Goal: Information Seeking & Learning: Learn about a topic

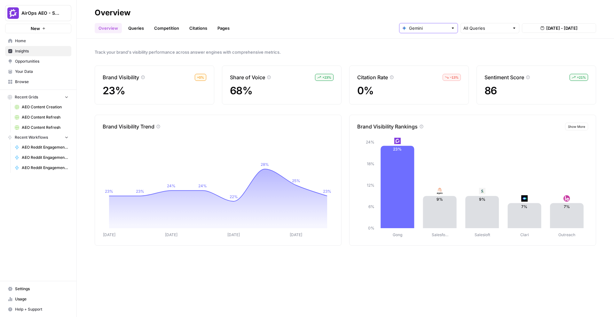
click at [419, 25] on input "text" at bounding box center [428, 28] width 39 height 6
click at [134, 25] on link "Queries" at bounding box center [135, 28] width 23 height 10
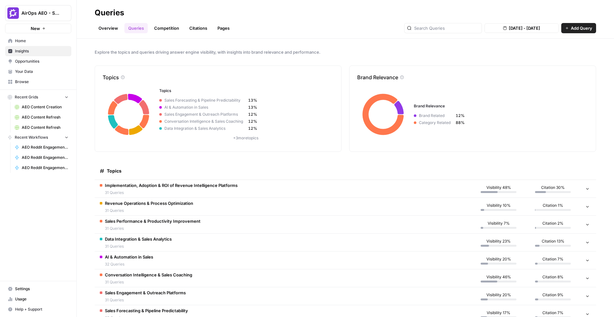
click at [193, 188] on span "Implementation, Adoption & ROI of Revenue Intelligence Platforms" at bounding box center [171, 185] width 133 height 6
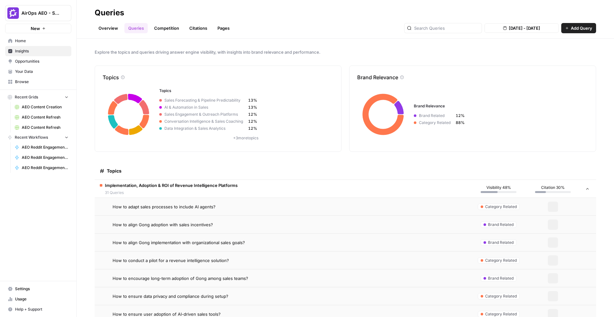
click at [190, 207] on span "How to adapt sales processes to include AI agents?" at bounding box center [164, 207] width 103 height 6
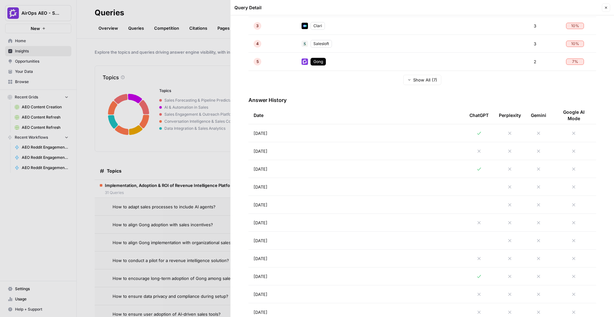
scroll to position [243, 0]
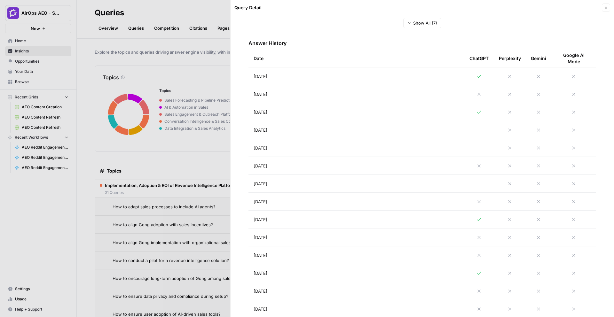
click at [484, 77] on div at bounding box center [478, 76] width 19 height 5
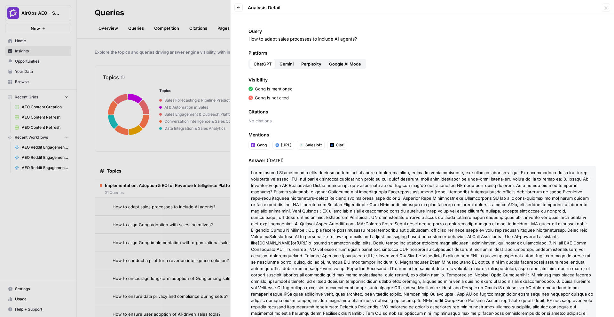
click at [289, 67] on button "Gemini" at bounding box center [287, 64] width 22 height 10
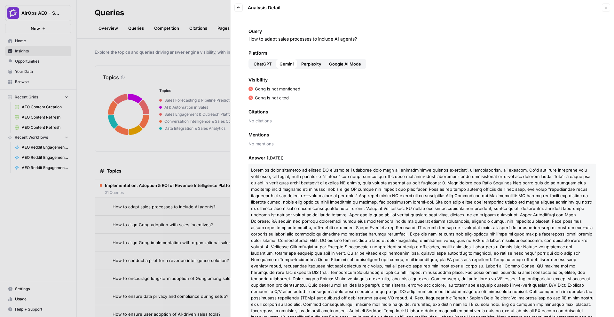
click at [270, 121] on span "No citations" at bounding box center [422, 121] width 348 height 6
click at [255, 122] on span "No citations" at bounding box center [422, 121] width 348 height 6
drag, startPoint x: 248, startPoint y: 122, endPoint x: 415, endPoint y: 122, distance: 166.6
click at [415, 122] on span "No citations" at bounding box center [422, 121] width 348 height 6
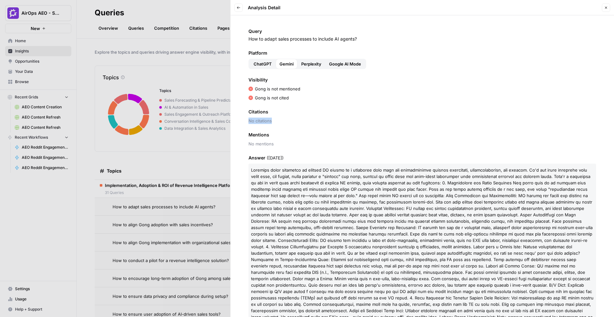
click at [257, 120] on span "No citations" at bounding box center [422, 121] width 348 height 6
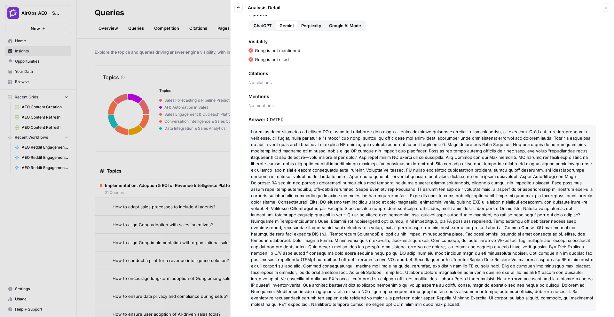
click at [161, 202] on div at bounding box center [307, 158] width 614 height 317
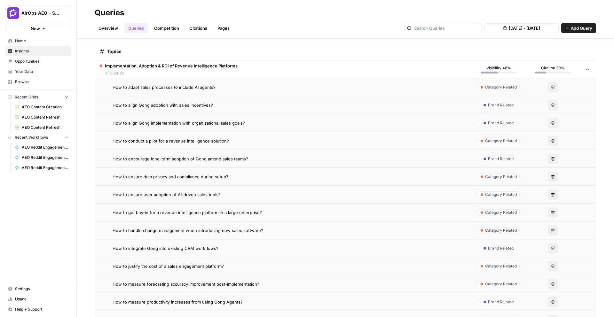
scroll to position [150, 0]
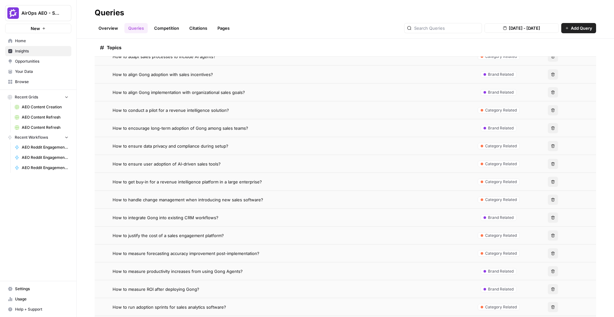
click at [184, 192] on td "How to handle change management when introducing new sales software?" at bounding box center [283, 200] width 377 height 18
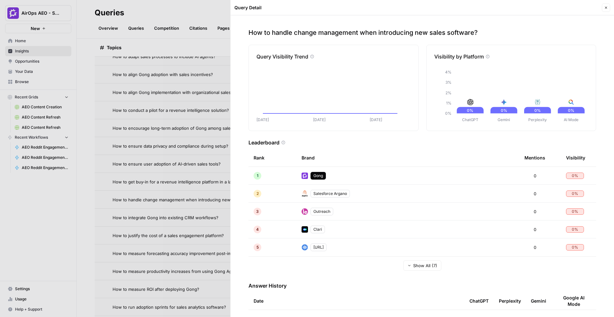
scroll to position [244, 0]
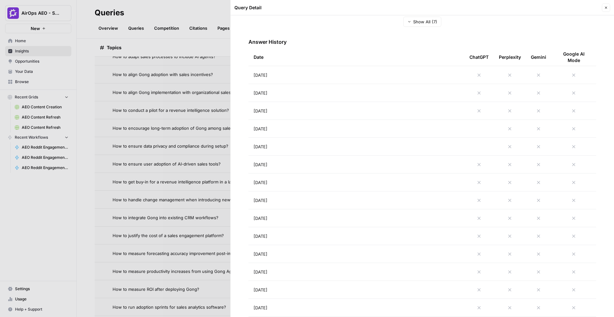
click at [330, 75] on td "Aug 29, 2025" at bounding box center [356, 75] width 216 height 18
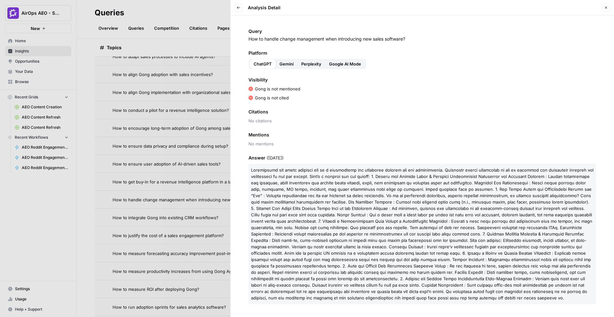
click at [341, 60] on button "Google AI Mode" at bounding box center [345, 64] width 40 height 10
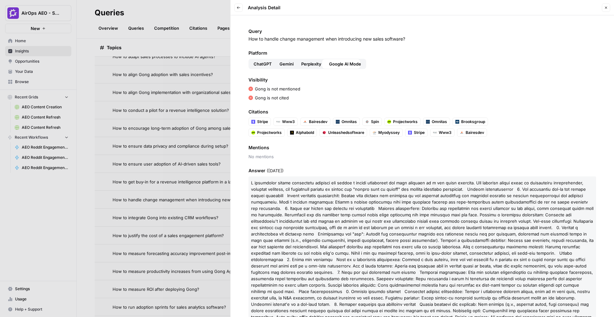
click at [317, 61] on span "Perplexity" at bounding box center [311, 64] width 20 height 6
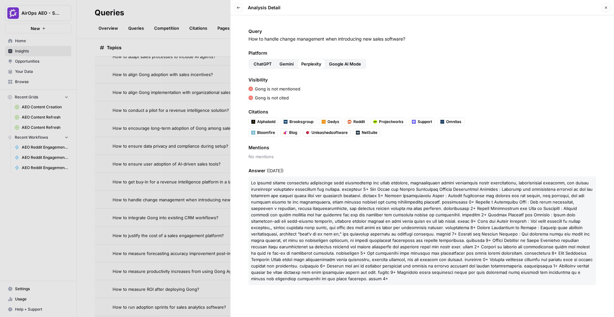
click at [284, 61] on span "Gemini" at bounding box center [286, 64] width 14 height 6
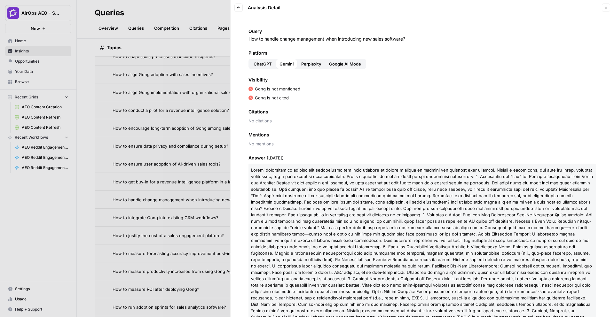
click at [194, 201] on div at bounding box center [307, 158] width 614 height 317
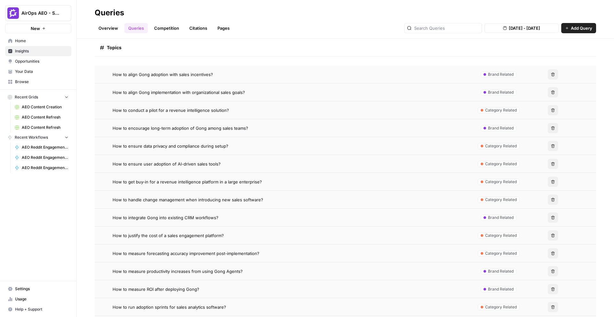
scroll to position [316, 0]
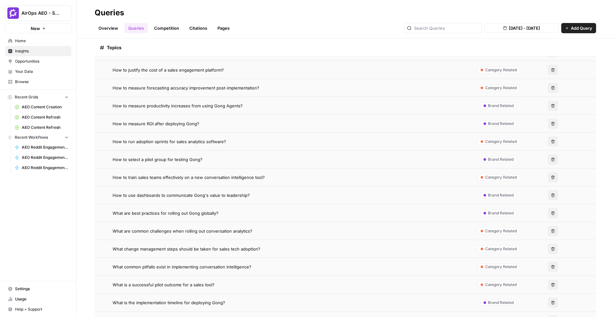
click at [210, 183] on td "How to train sales teams effectively on a new conversation intelligence tool?" at bounding box center [283, 178] width 377 height 18
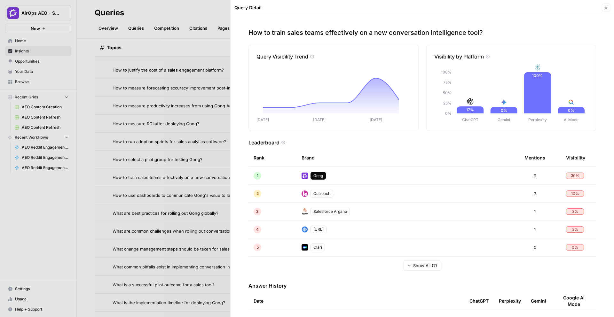
scroll to position [188, 0]
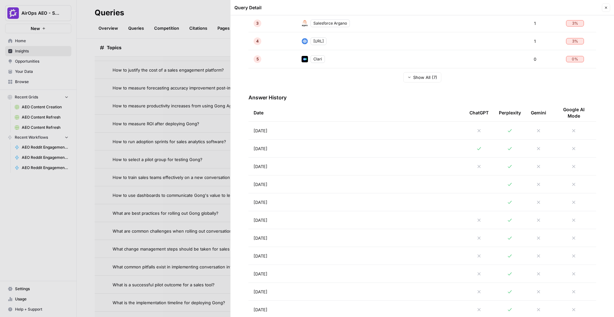
click at [315, 129] on td "Aug 29, 2025" at bounding box center [356, 131] width 216 height 18
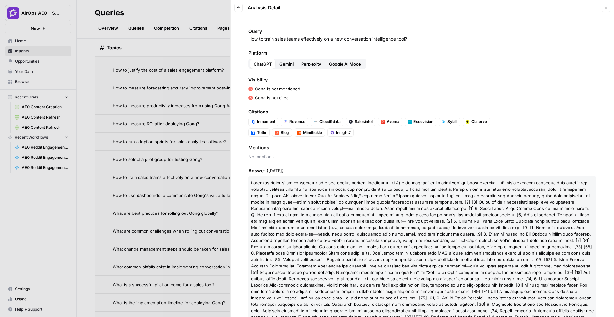
click at [287, 62] on span "Gemini" at bounding box center [286, 64] width 14 height 6
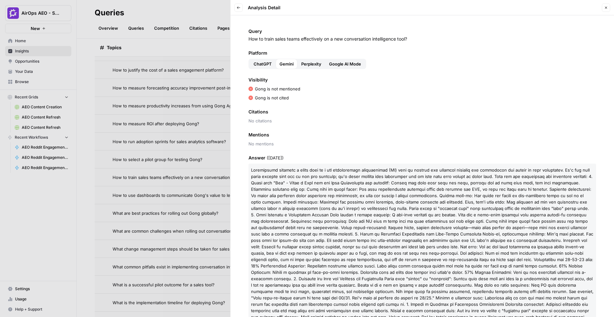
click at [298, 61] on button "Perplexity" at bounding box center [311, 64] width 28 height 10
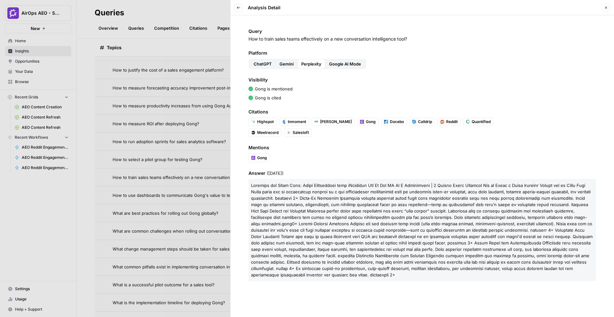
click at [327, 64] on button "Google AI Mode" at bounding box center [345, 64] width 40 height 10
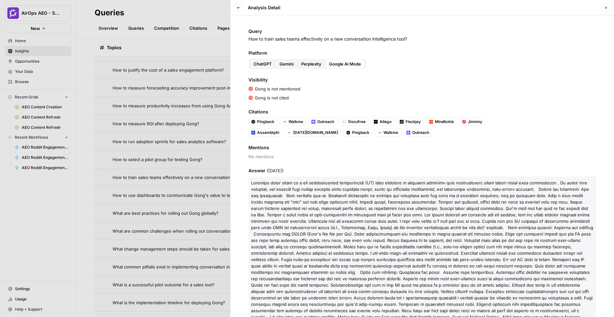
click at [303, 66] on span "Perplexity" at bounding box center [311, 64] width 20 height 6
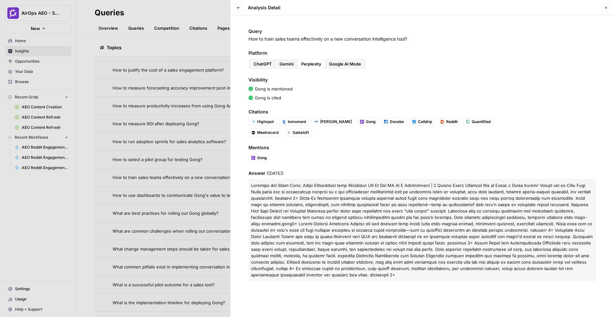
click at [350, 67] on span "Google AI Mode" at bounding box center [345, 64] width 32 height 6
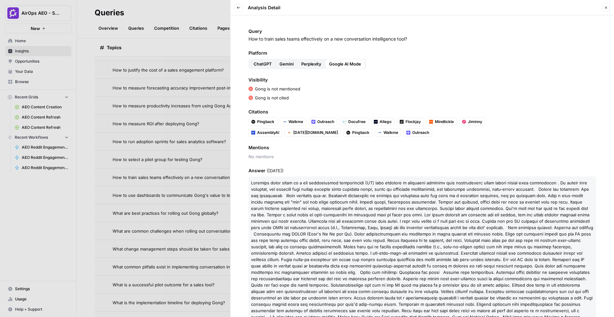
click at [289, 62] on span "Gemini" at bounding box center [286, 64] width 14 height 6
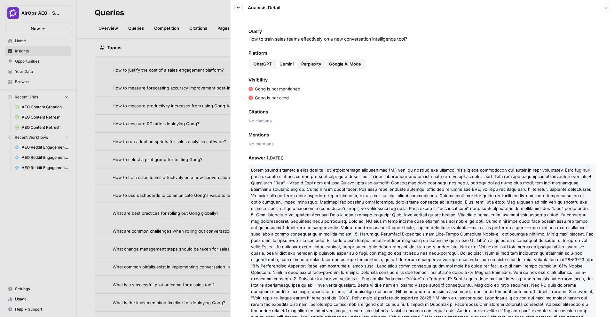
click at [264, 65] on span "ChatGPT" at bounding box center [263, 64] width 18 height 6
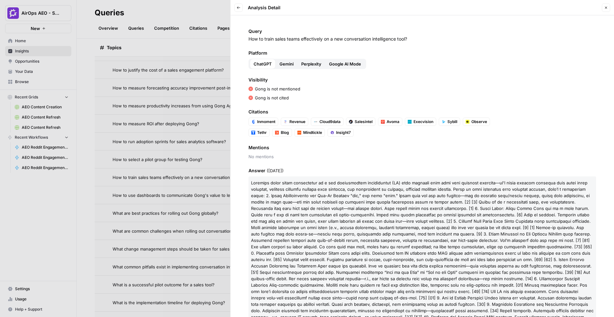
click at [290, 59] on button "Gemini" at bounding box center [287, 64] width 22 height 10
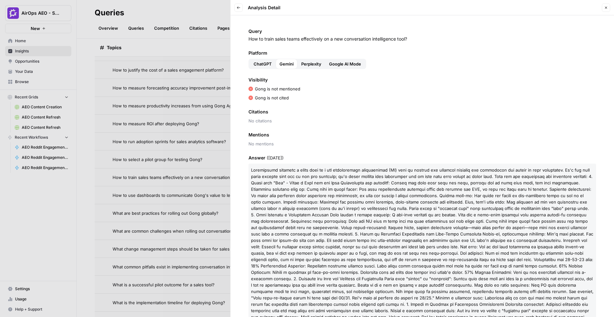
click at [177, 167] on div at bounding box center [307, 158] width 614 height 317
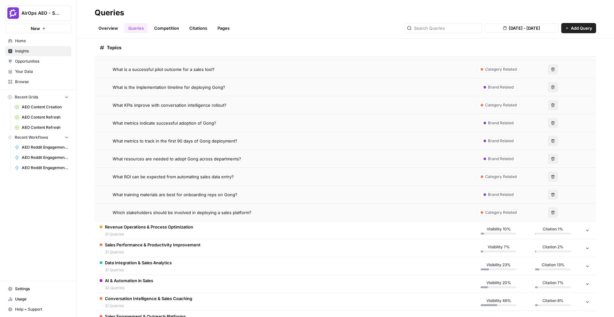
scroll to position [571, 0]
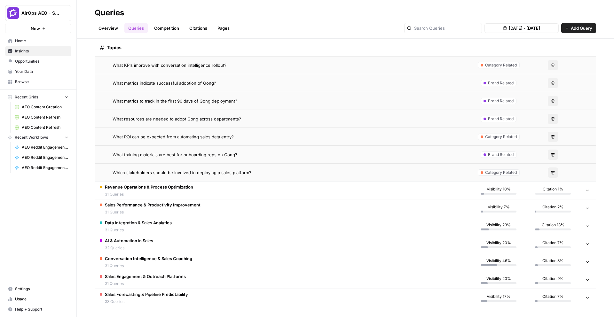
click at [251, 171] on div "Which stakeholders should be involved in deploying a sales platform?" at bounding box center [290, 172] width 354 height 6
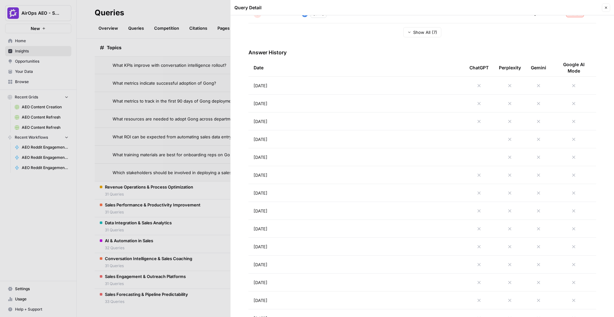
scroll to position [364, 0]
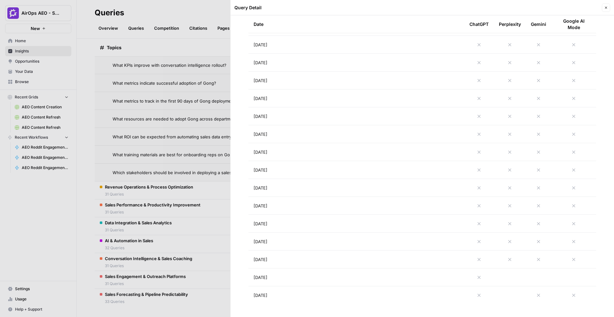
click at [330, 183] on td "Aug 17, 2025" at bounding box center [356, 188] width 216 height 18
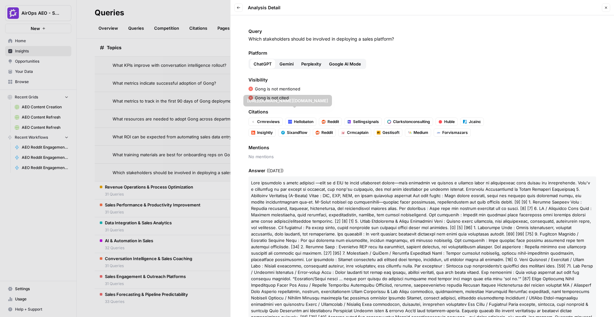
click at [282, 64] on span "Gemini" at bounding box center [286, 64] width 14 height 6
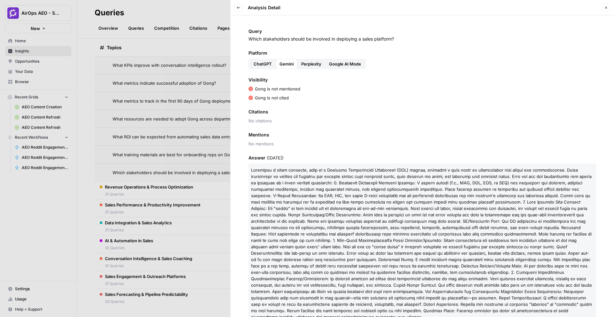
click at [317, 67] on button "Perplexity" at bounding box center [311, 64] width 28 height 10
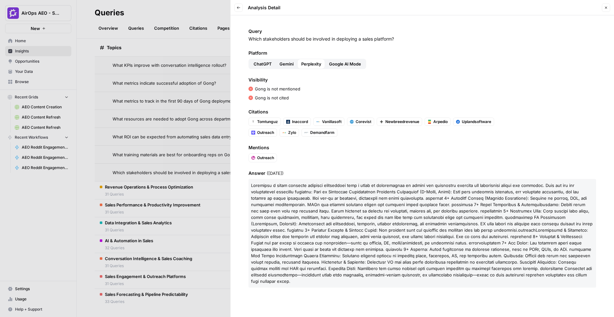
click at [283, 64] on span "Gemini" at bounding box center [286, 64] width 14 height 6
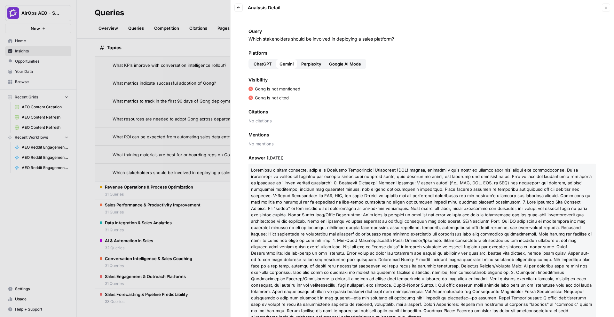
click at [329, 61] on span "Google AI Mode" at bounding box center [345, 64] width 32 height 6
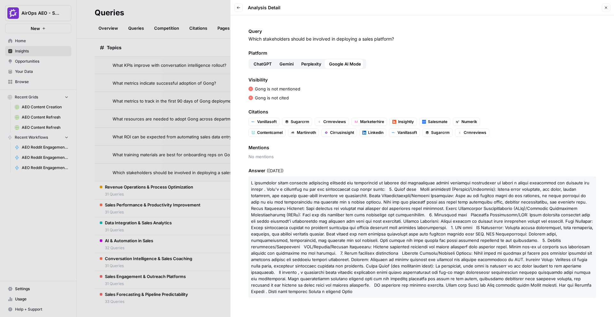
click at [319, 64] on span "Perplexity" at bounding box center [311, 64] width 20 height 6
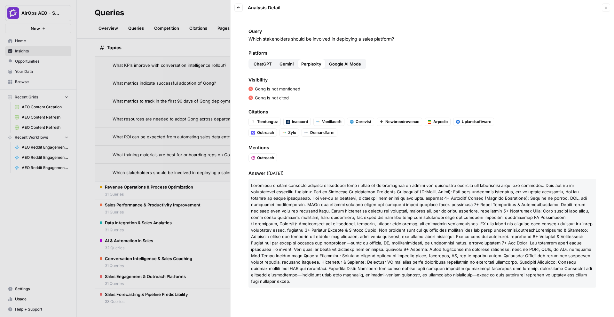
click at [298, 63] on div "Perplexity" at bounding box center [311, 64] width 28 height 10
click at [279, 65] on span "Gemini" at bounding box center [286, 64] width 14 height 6
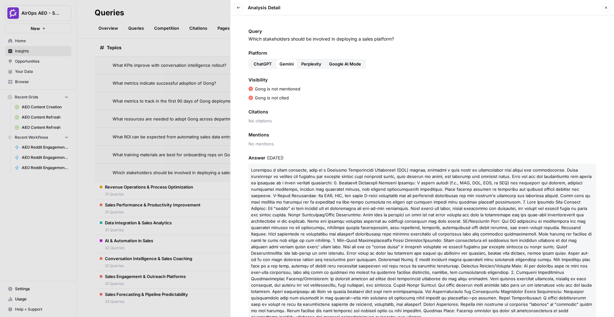
click at [215, 126] on div at bounding box center [307, 158] width 614 height 317
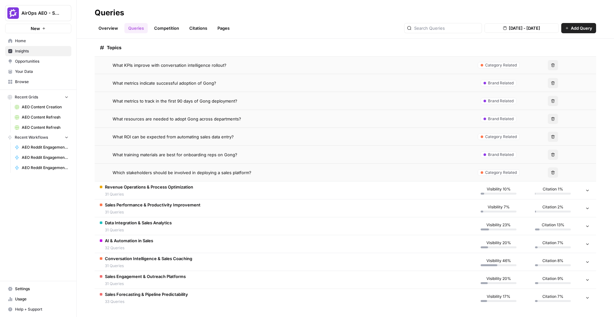
click at [215, 126] on td "What resources are needed to adopt Gong across departments?" at bounding box center [283, 119] width 377 height 18
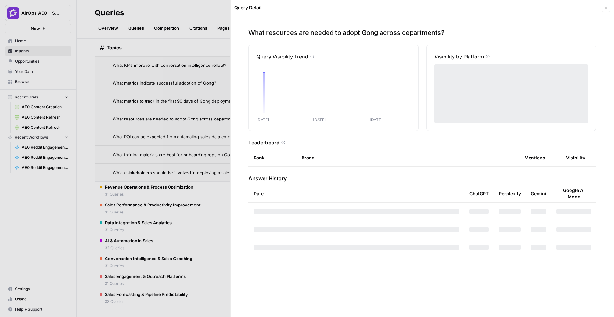
click at [193, 135] on div at bounding box center [307, 158] width 614 height 317
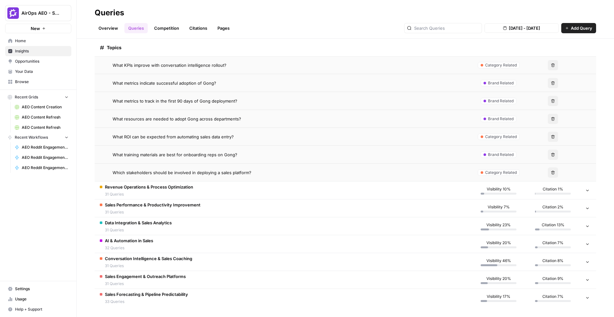
click at [51, 13] on span "AirOps AEO - Single Brand (Gong)" at bounding box center [40, 13] width 39 height 6
type input "gong"
click button "Create Workspace" at bounding box center [58, 87] width 102 height 9
click at [32, 8] on button "AirOps AEO - Single Brand (Gong)" at bounding box center [38, 13] width 66 height 16
type input "gong"
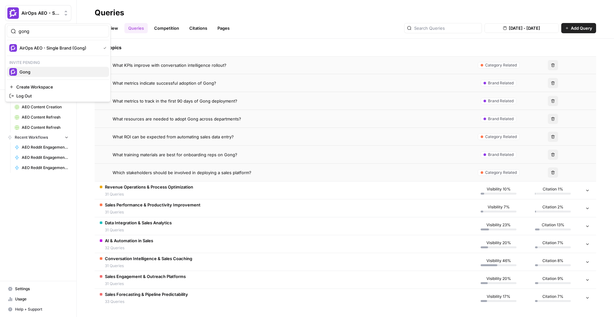
click button "Gong" at bounding box center [58, 72] width 102 height 10
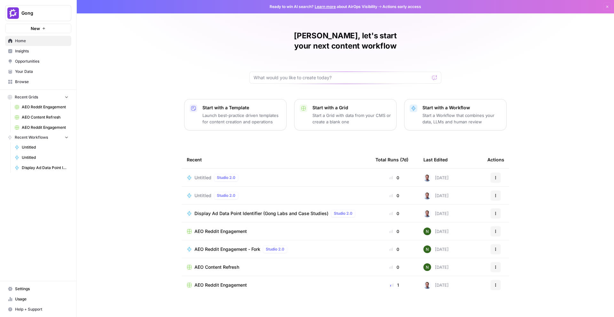
click at [43, 52] on span "Insights" at bounding box center [41, 51] width 53 height 6
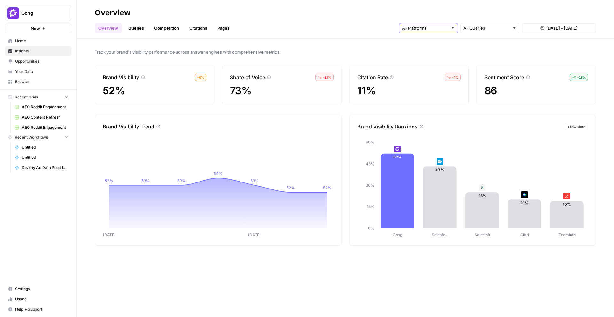
click at [423, 30] on input "text" at bounding box center [425, 28] width 46 height 6
click at [439, 55] on span "ChatGPT" at bounding box center [428, 52] width 33 height 6
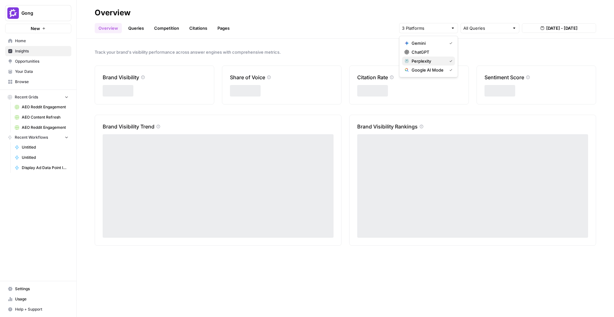
click at [438, 62] on span "Perplexity" at bounding box center [428, 61] width 33 height 6
click at [436, 70] on span "Google AI Mode" at bounding box center [428, 70] width 33 height 6
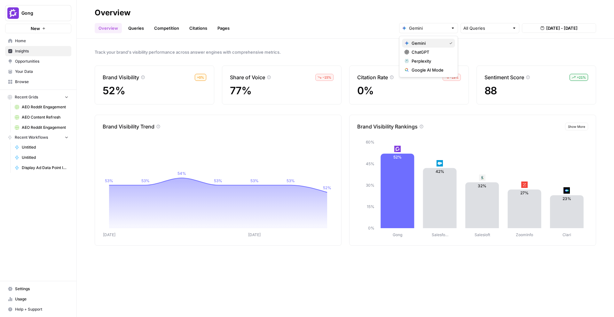
click at [431, 41] on span "Gemini" at bounding box center [428, 43] width 33 height 6
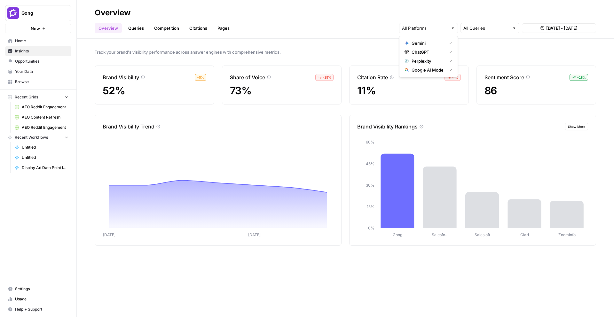
click at [431, 52] on span "ChatGPT" at bounding box center [428, 52] width 33 height 6
click at [431, 59] on span "Perplexity" at bounding box center [428, 61] width 33 height 6
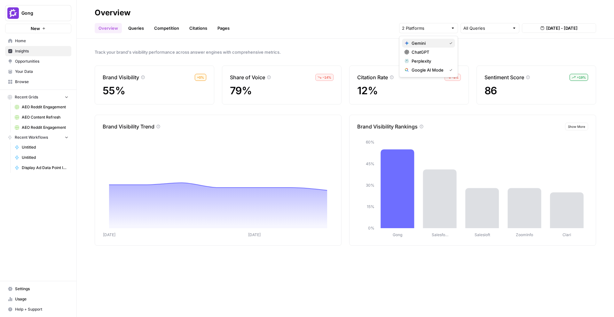
click at [438, 43] on span "Gemini" at bounding box center [428, 43] width 33 height 6
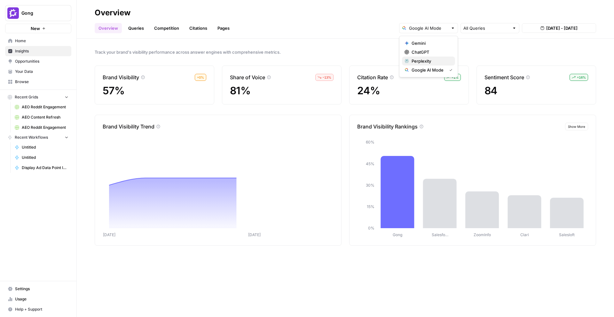
click at [436, 63] on span "Perplexity" at bounding box center [431, 61] width 38 height 6
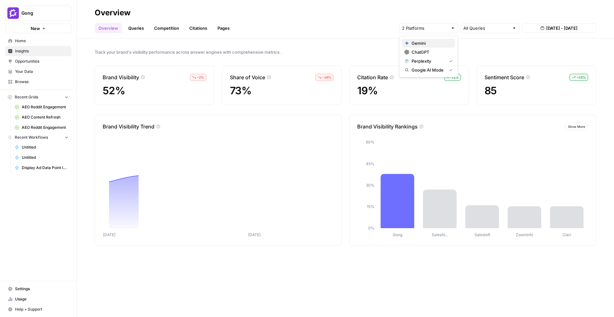
click at [442, 44] on span "Gemini" at bounding box center [431, 43] width 38 height 6
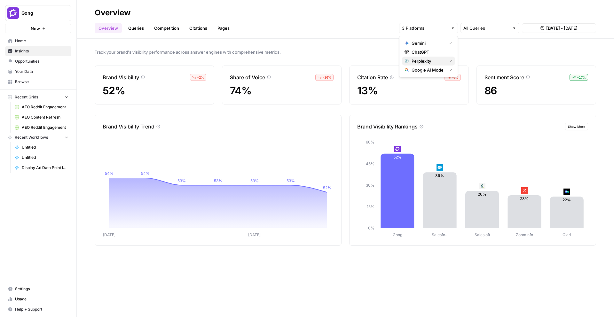
click at [444, 61] on span "Perplexity" at bounding box center [428, 61] width 33 height 6
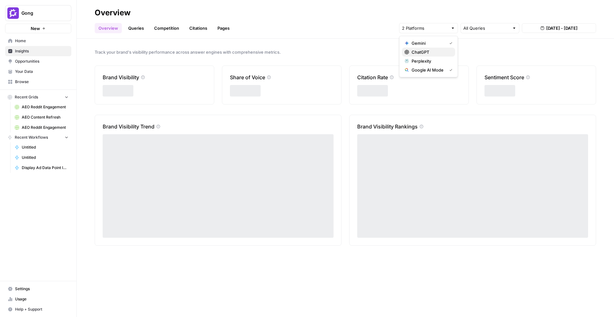
click at [445, 55] on span "ChatGPT" at bounding box center [431, 52] width 38 height 6
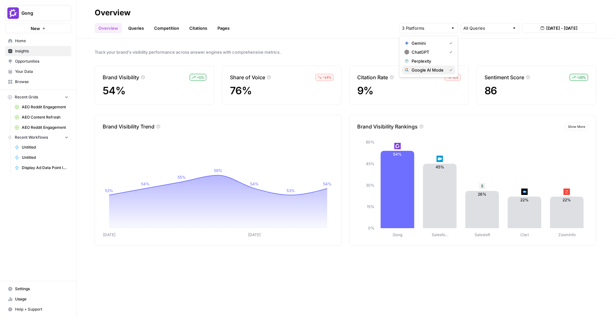
click at [443, 67] on span "Google AI Mode" at bounding box center [428, 70] width 33 height 6
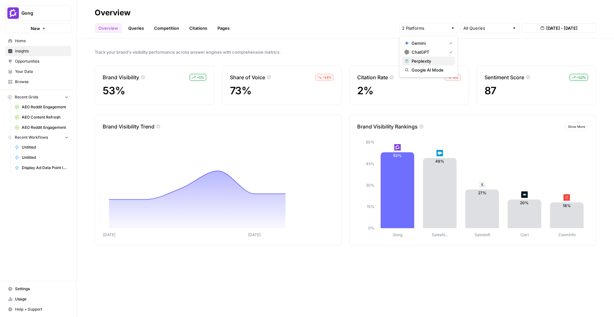
click at [437, 61] on span "Perplexity" at bounding box center [431, 61] width 38 height 6
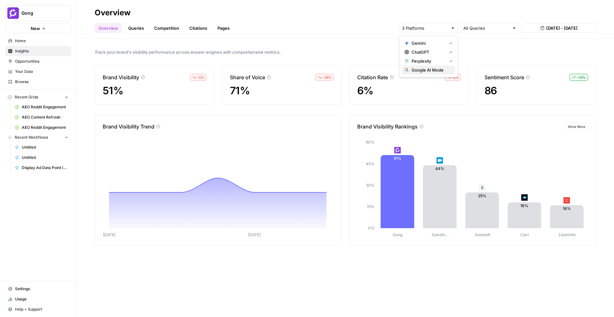
click at [434, 69] on span "Google AI Mode" at bounding box center [431, 70] width 38 height 6
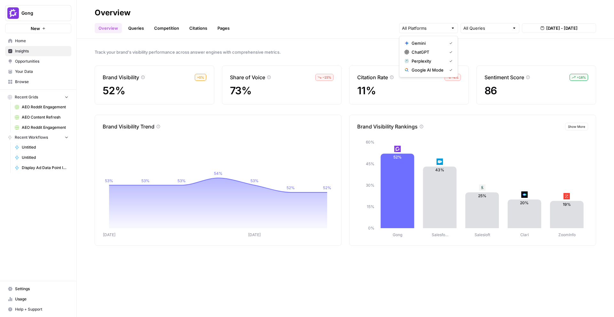
click at [38, 15] on span "Gong" at bounding box center [40, 13] width 39 height 6
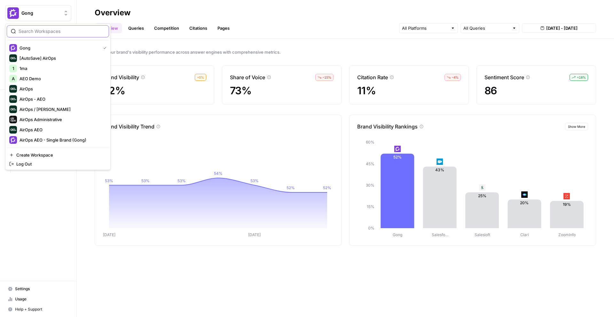
click at [41, 32] on input "search" at bounding box center [62, 31] width 86 height 6
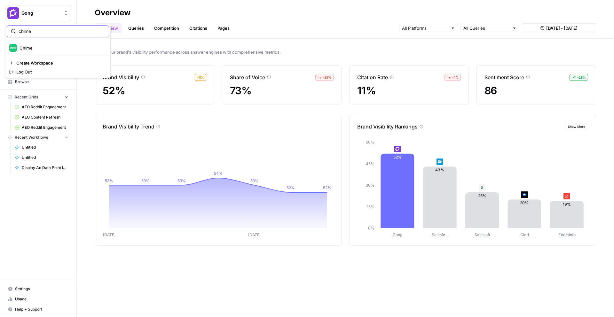
type input "chime"
click button "Chime" at bounding box center [58, 48] width 102 height 10
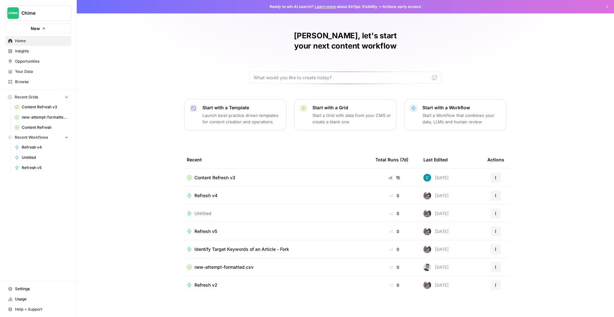
click at [27, 49] on span "Insights" at bounding box center [41, 51] width 53 height 6
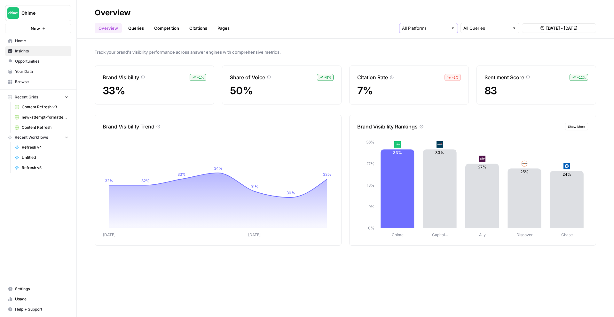
click at [425, 29] on input "text" at bounding box center [425, 28] width 46 height 6
click at [439, 50] on span "ChatGPT" at bounding box center [428, 52] width 33 height 6
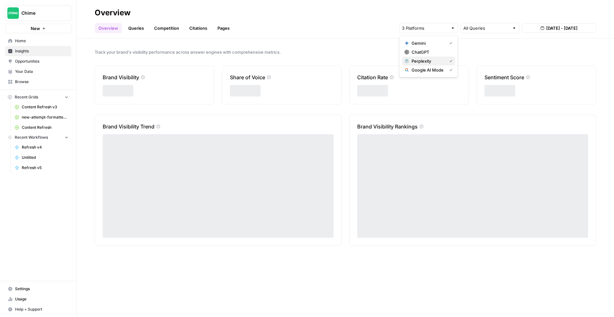
click at [438, 62] on span "Perplexity" at bounding box center [428, 61] width 33 height 6
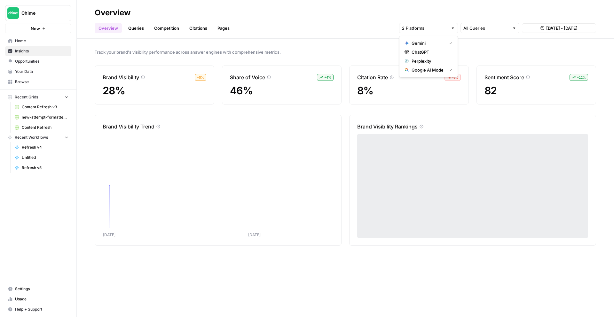
click at [438, 67] on span "Google AI Mode" at bounding box center [428, 70] width 33 height 6
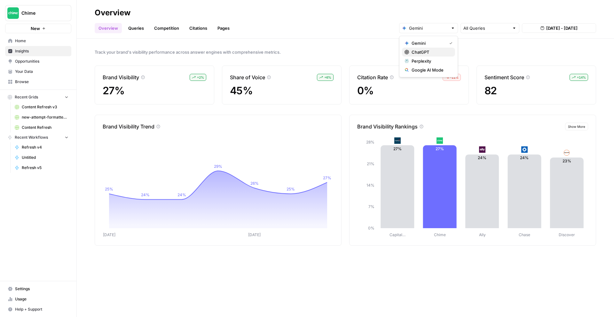
click at [431, 52] on span "ChatGPT" at bounding box center [431, 52] width 38 height 6
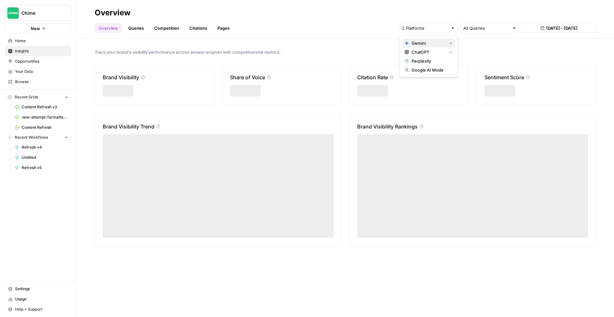
click at [441, 44] on span "Gemini" at bounding box center [428, 43] width 33 height 6
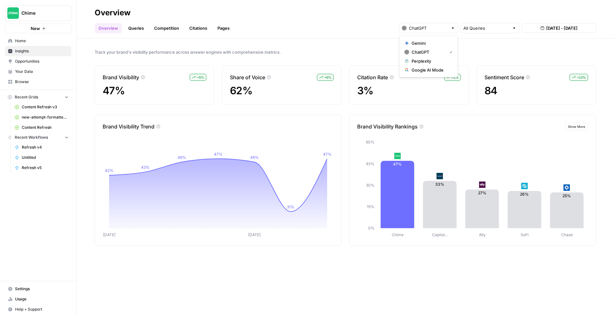
click at [43, 14] on span "Chime" at bounding box center [40, 13] width 39 height 6
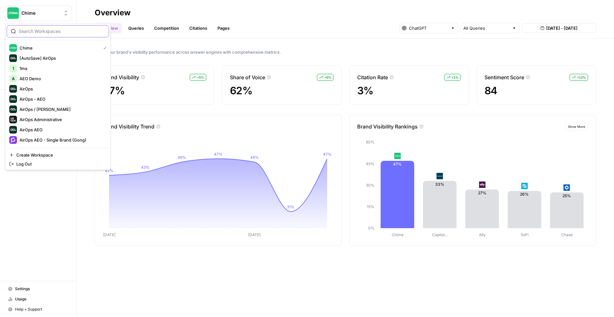
click at [25, 29] on input "search" at bounding box center [62, 31] width 86 height 6
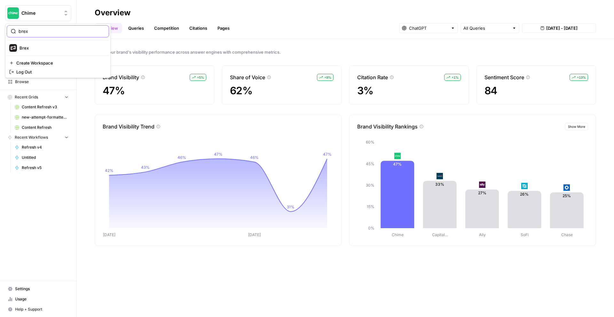
type input "brex"
click button "Brex" at bounding box center [58, 48] width 102 height 10
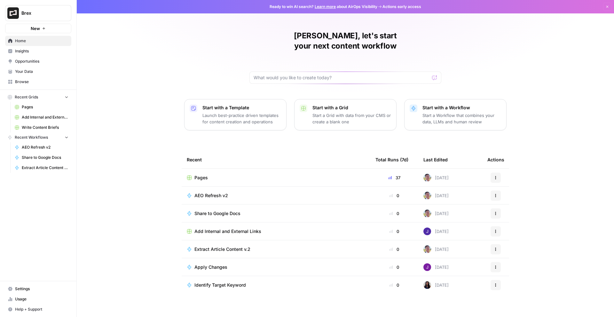
click at [30, 50] on span "Insights" at bounding box center [41, 51] width 53 height 6
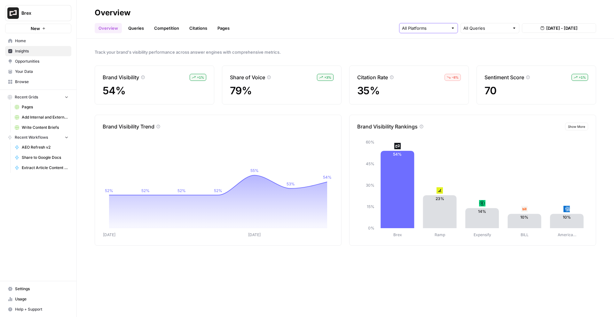
click at [427, 28] on input "text" at bounding box center [425, 28] width 46 height 6
click at [448, 44] on div "Gemini" at bounding box center [429, 43] width 48 height 6
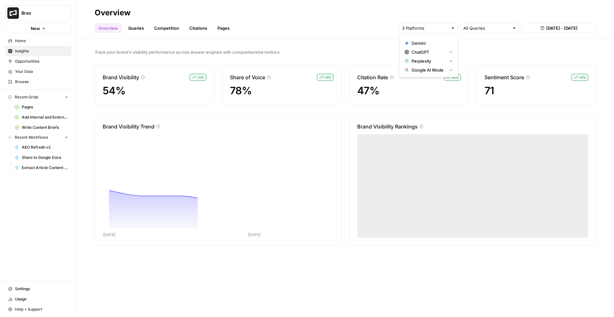
click at [445, 67] on button "Google AI Mode" at bounding box center [428, 70] width 53 height 9
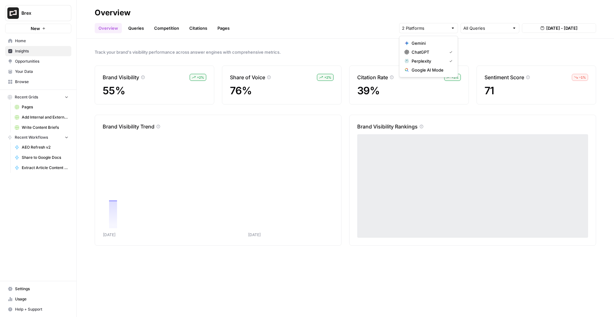
click at [446, 62] on div "Perplexity" at bounding box center [429, 61] width 48 height 6
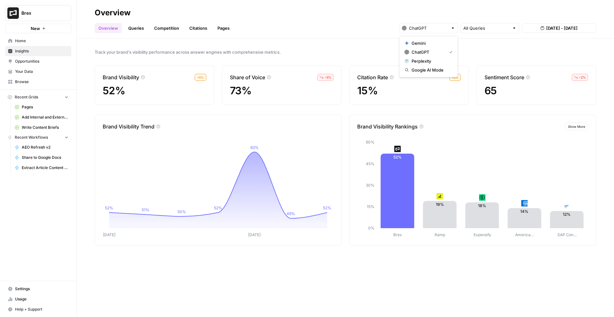
click at [37, 13] on span "Brex" at bounding box center [40, 13] width 39 height 6
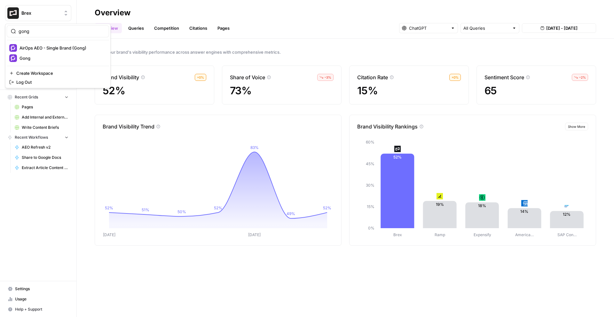
type input "gong"
click at [35, 31] on input "gong" at bounding box center [62, 31] width 86 height 6
type input "g"
type input "chime"
click button "Chime" at bounding box center [58, 48] width 102 height 10
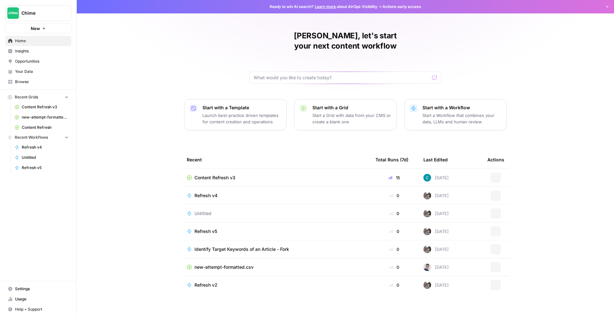
click at [52, 59] on span "Opportunities" at bounding box center [41, 62] width 53 height 6
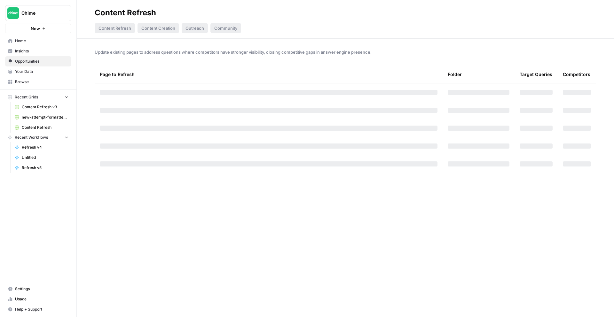
click at [57, 49] on span "Insights" at bounding box center [41, 51] width 53 height 6
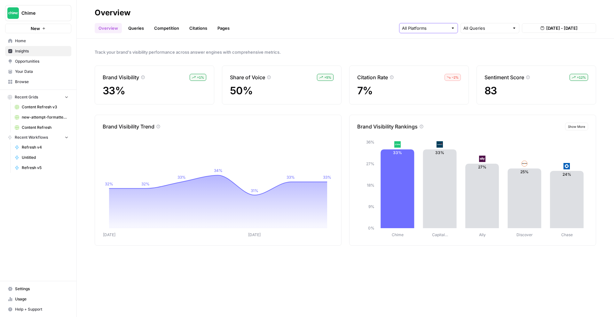
click at [420, 28] on input "text" at bounding box center [425, 28] width 46 height 6
click at [435, 45] on span "Gemini" at bounding box center [428, 43] width 33 height 6
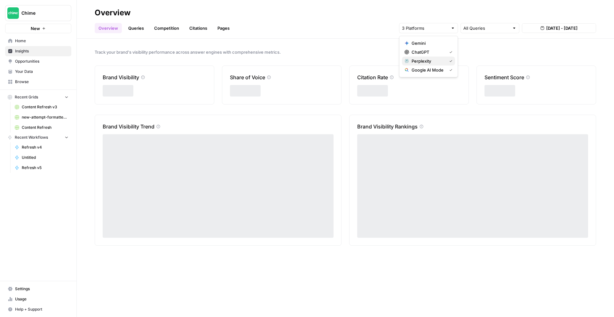
click at [436, 57] on button "Perplexity" at bounding box center [428, 61] width 53 height 9
click at [436, 68] on span "Google AI Mode" at bounding box center [428, 70] width 33 height 6
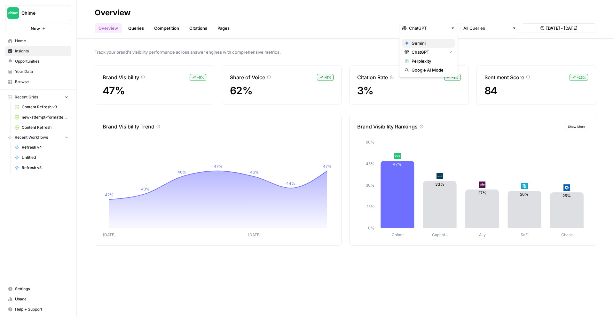
click at [445, 43] on span "Gemini" at bounding box center [431, 43] width 38 height 6
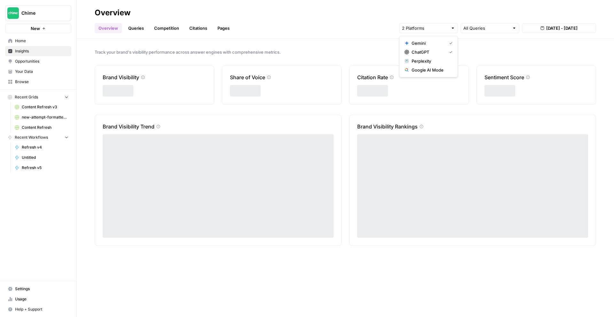
click at [446, 61] on span "Perplexity" at bounding box center [431, 61] width 38 height 6
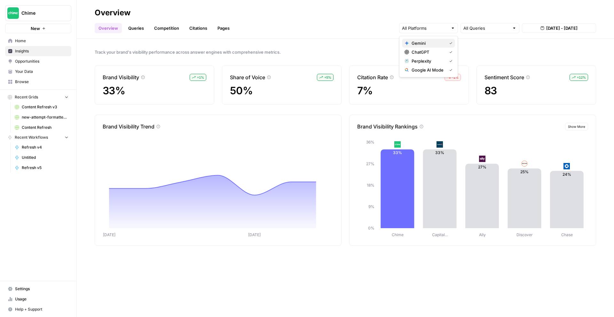
click at [445, 47] on button "Gemini" at bounding box center [428, 43] width 53 height 9
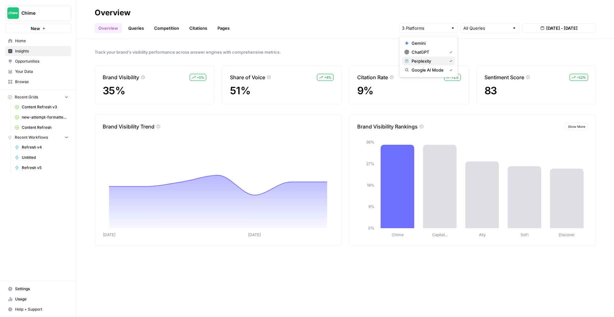
click at [446, 63] on div "Perplexity" at bounding box center [429, 61] width 48 height 6
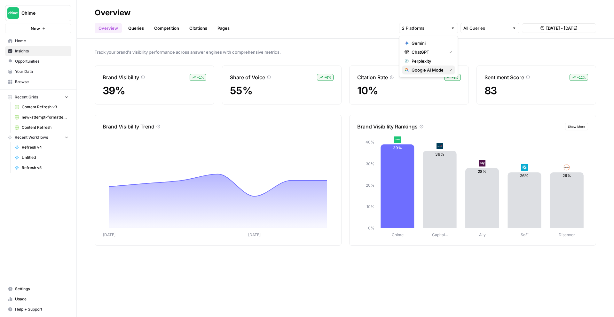
click at [446, 74] on button "Google AI Mode" at bounding box center [428, 70] width 53 height 9
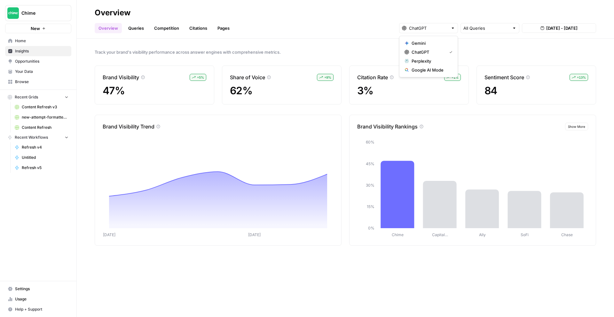
click at [490, 50] on span "Track your brand's visibility performance across answer engines with comprehens…" at bounding box center [345, 52] width 501 height 6
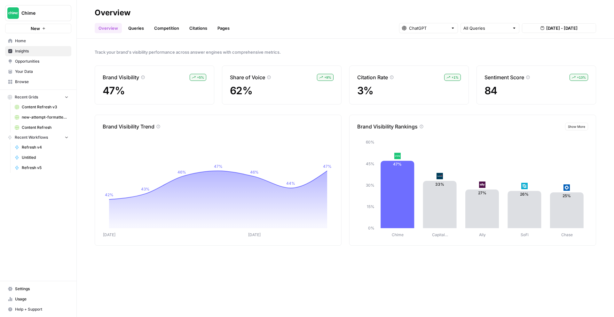
click at [132, 30] on link "Queries" at bounding box center [135, 28] width 23 height 10
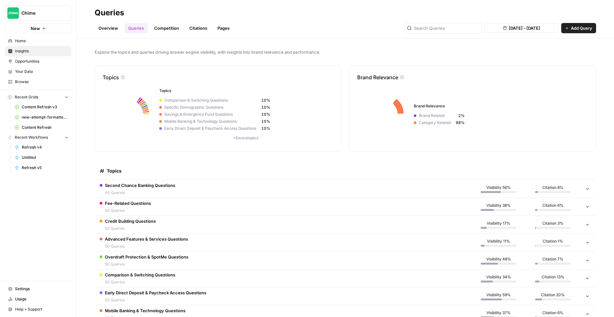
click at [117, 28] on link "Overview" at bounding box center [108, 28] width 27 height 10
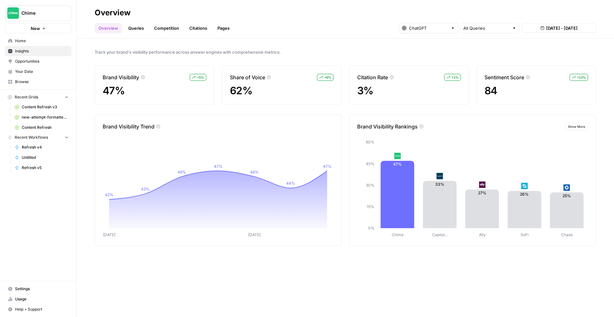
click at [160, 18] on div "Overview Queries Competition Citations Pages All Queries Aug 23, 2025 - Aug 29,…" at bounding box center [345, 25] width 501 height 15
click at [431, 30] on input "text" at bounding box center [428, 28] width 39 height 6
click at [435, 49] on span "ChatGPT" at bounding box center [428, 52] width 33 height 6
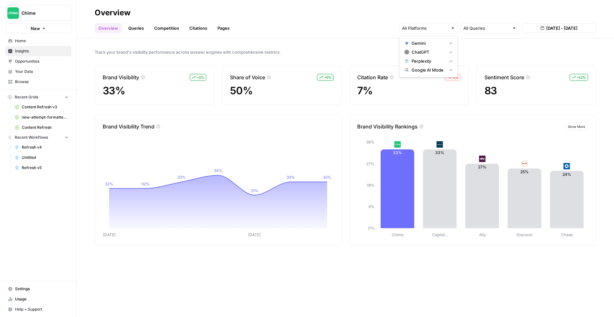
click at [44, 11] on span "Chime" at bounding box center [40, 13] width 39 height 6
type input "brex"
click button "Brex" at bounding box center [58, 48] width 102 height 10
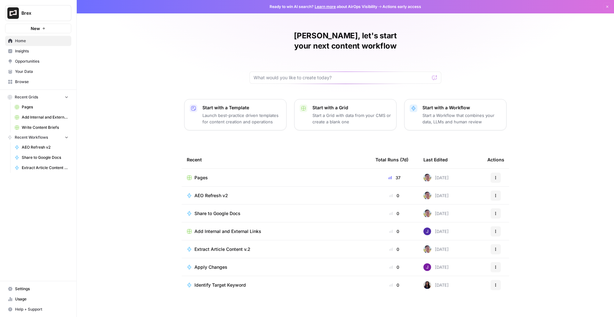
click at [33, 56] on link "Insights" at bounding box center [38, 51] width 66 height 10
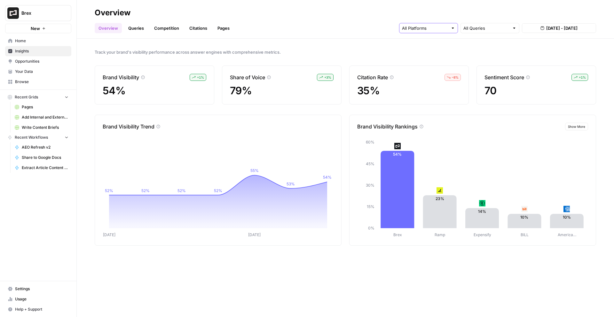
click at [435, 28] on input "text" at bounding box center [425, 28] width 46 height 6
click at [438, 51] on span "ChatGPT" at bounding box center [428, 52] width 33 height 6
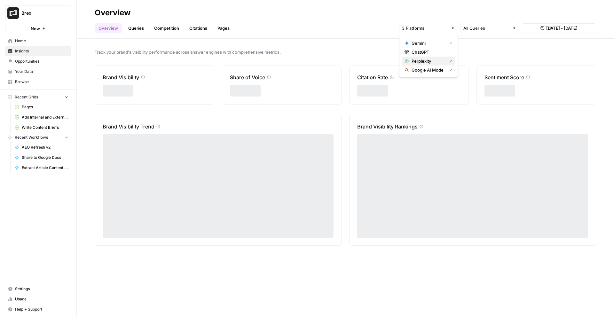
click at [437, 61] on span "Perplexity" at bounding box center [428, 61] width 33 height 6
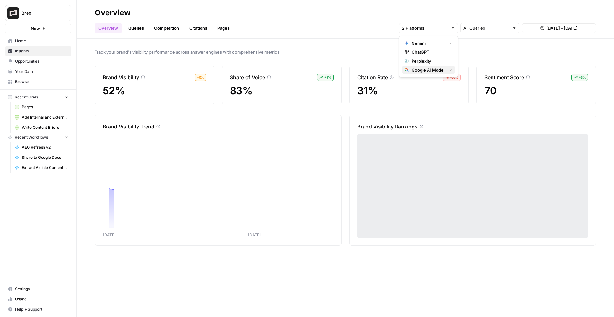
click at [436, 70] on span "Google AI Mode" at bounding box center [428, 70] width 33 height 6
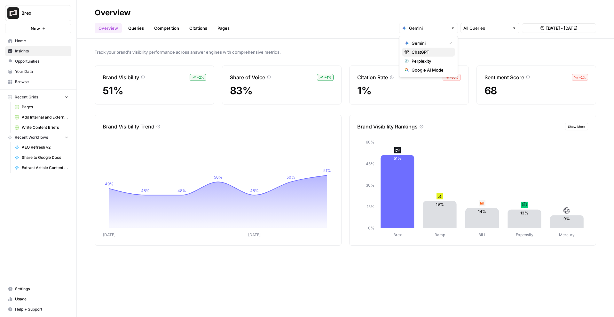
click at [430, 54] on span "ChatGPT" at bounding box center [431, 52] width 38 height 6
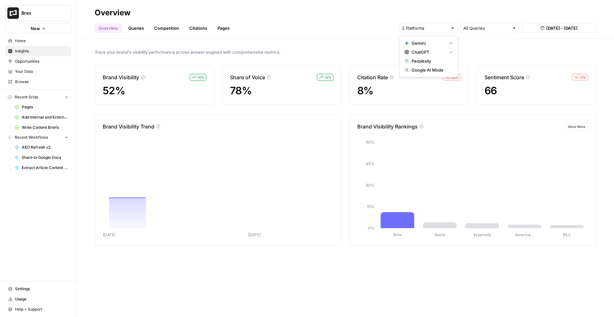
click at [438, 44] on span "Gemini" at bounding box center [428, 43] width 33 height 6
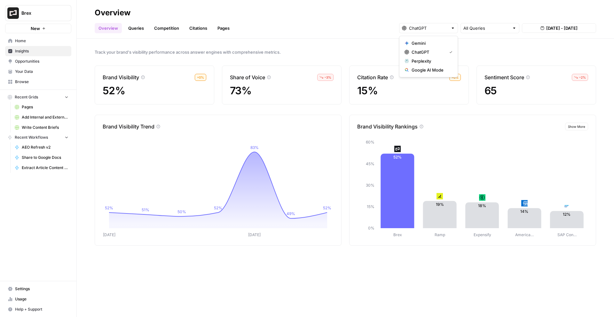
click at [358, 49] on span "Track your brand's visibility performance across answer engines with comprehens…" at bounding box center [345, 52] width 501 height 6
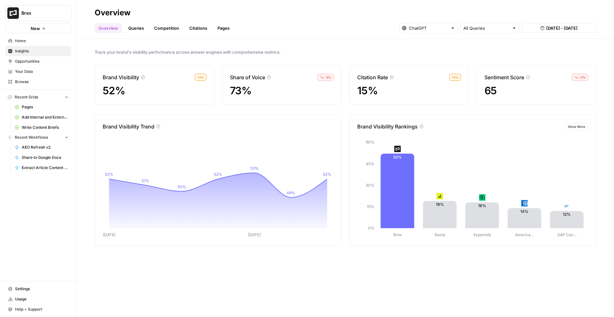
click at [312, 259] on div "Track your brand's visibility performance across answer engines with comprehens…" at bounding box center [345, 178] width 537 height 279
click at [441, 31] on input "text" at bounding box center [428, 28] width 39 height 6
click at [429, 53] on span "ChatGPT" at bounding box center [428, 52] width 33 height 6
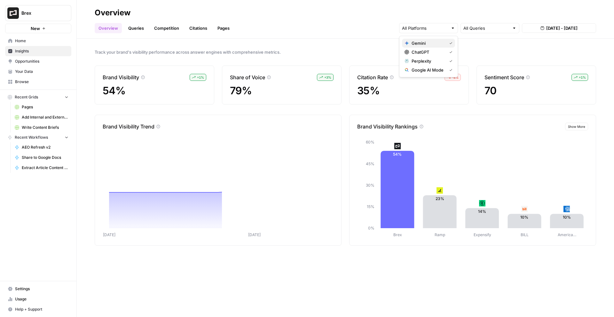
click at [439, 43] on span "Gemini" at bounding box center [428, 43] width 33 height 6
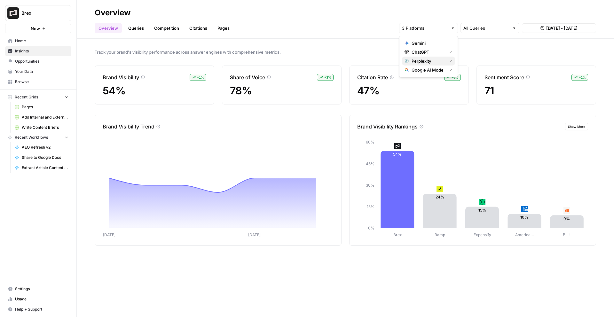
click at [439, 59] on span "Perplexity" at bounding box center [428, 61] width 33 height 6
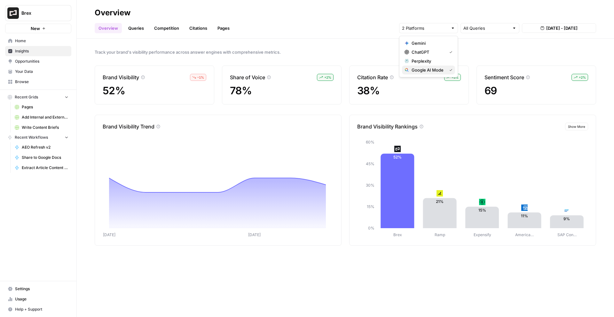
click at [438, 70] on span "Google AI Mode" at bounding box center [428, 70] width 33 height 6
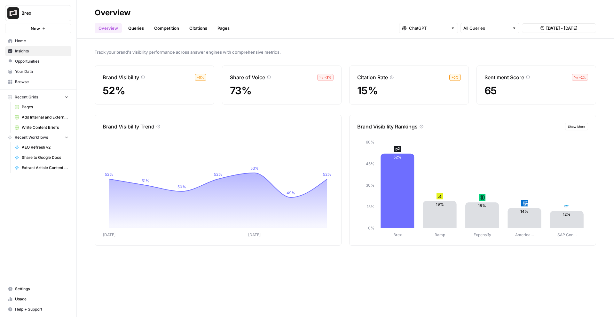
click at [303, 49] on span "Track your brand's visibility performance across answer engines with comprehens…" at bounding box center [345, 52] width 501 height 6
click at [432, 32] on div at bounding box center [428, 28] width 59 height 10
click at [436, 45] on span "Gemini" at bounding box center [431, 43] width 38 height 6
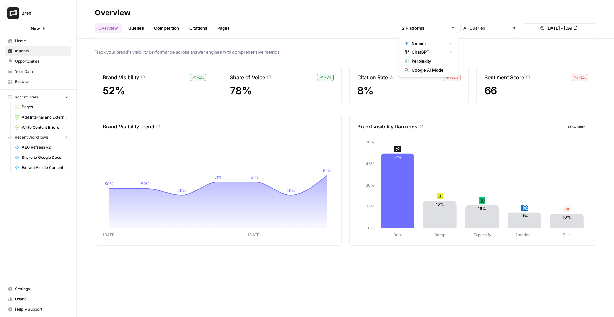
click at [23, 5] on button "Brex" at bounding box center [38, 13] width 66 height 16
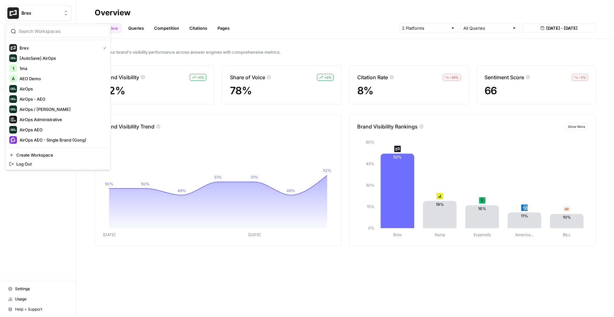
click at [28, 16] on span "Brex" at bounding box center [40, 13] width 39 height 6
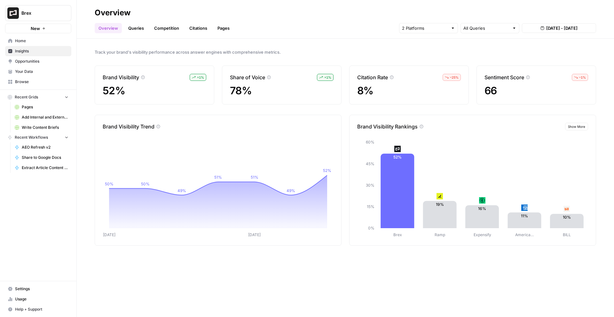
click at [28, 16] on span "Brex" at bounding box center [40, 13] width 39 height 6
type input "gong"
click button "Gong" at bounding box center [58, 58] width 102 height 10
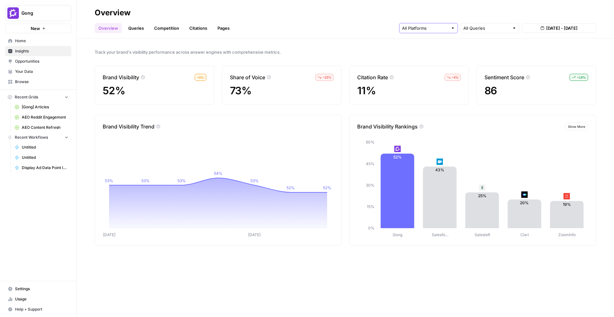
click at [432, 26] on input "text" at bounding box center [425, 28] width 46 height 6
click at [438, 54] on span "ChatGPT" at bounding box center [428, 52] width 33 height 6
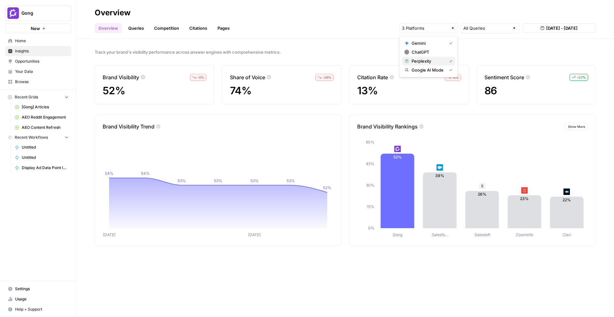
click at [430, 64] on button "Perplexity" at bounding box center [428, 61] width 53 height 9
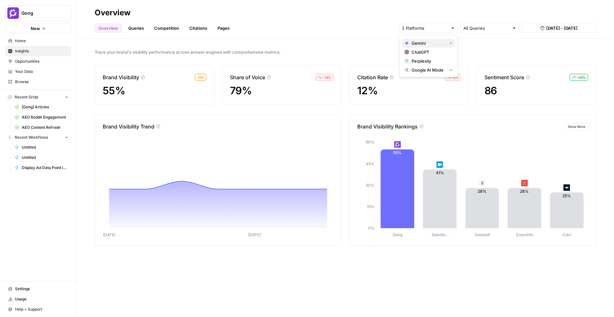
click at [430, 43] on span "Gemini" at bounding box center [428, 43] width 33 height 6
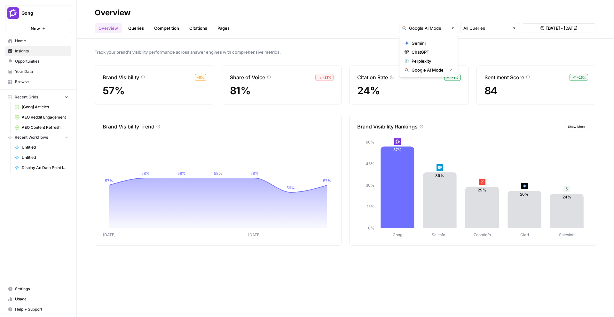
click at [346, 161] on div "Brand Visibility Trend Aug 23 Aug 27 57% 58% 58% 58% 58% 56% 57% Aug 29 undefin…" at bounding box center [345, 180] width 501 height 131
click at [45, 15] on span "Gong" at bounding box center [40, 13] width 39 height 6
type input "brex"
click button "Brex" at bounding box center [58, 48] width 102 height 10
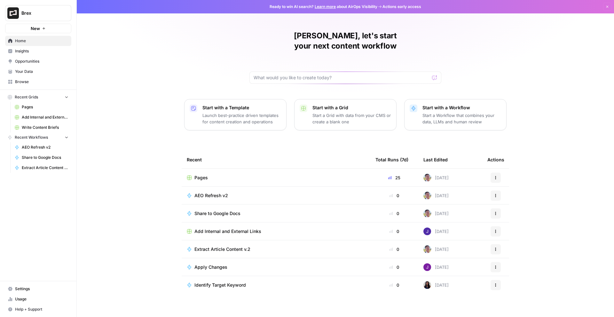
click at [27, 54] on link "Insights" at bounding box center [38, 51] width 66 height 10
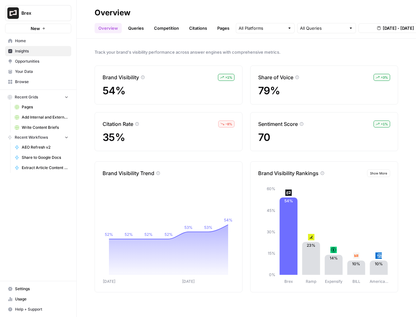
click at [290, 28] on div at bounding box center [289, 28] width 4 height 6
click at [276, 45] on span "Gemini" at bounding box center [264, 43] width 33 height 6
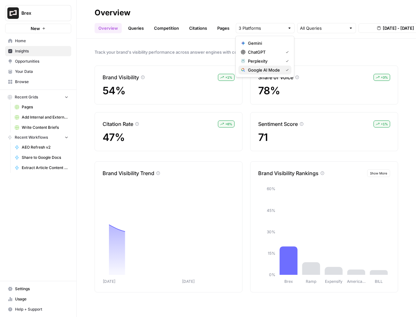
click at [270, 67] on span "Google AI Mode" at bounding box center [264, 70] width 33 height 6
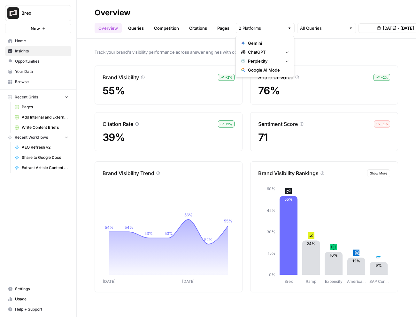
click at [244, 151] on div "Brand Visibility + 2 % 55% Share of Voice + 2 % 76% Citation Rate + 3 % 39% Sen…" at bounding box center [247, 109] width 304 height 86
click at [259, 26] on input "text" at bounding box center [262, 28] width 46 height 6
click at [267, 62] on span "Perplexity" at bounding box center [264, 61] width 33 height 6
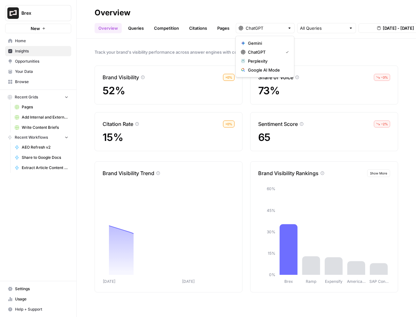
click at [331, 56] on div "Track your brand's visibility performance across answer engines with comprehens…" at bounding box center [247, 178] width 340 height 279
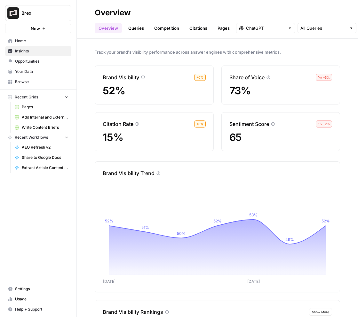
click at [134, 27] on link "Queries" at bounding box center [135, 28] width 23 height 10
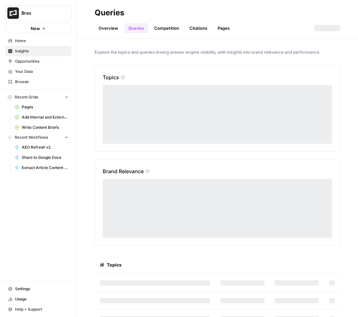
click at [116, 27] on link "Overview" at bounding box center [108, 28] width 27 height 10
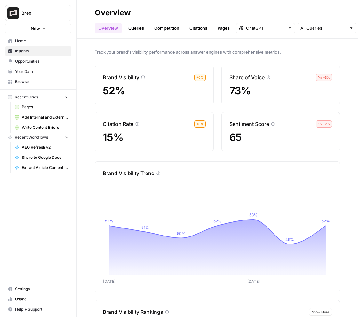
click at [209, 89] on div "Brand Visibility + 0 % 52%" at bounding box center [154, 85] width 119 height 39
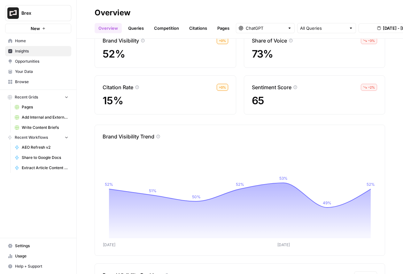
scroll to position [21, 0]
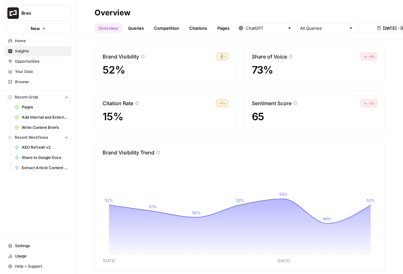
click at [223, 57] on span "+ 0 %" at bounding box center [222, 56] width 7 height 5
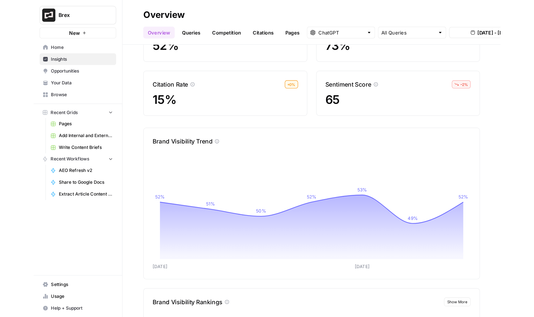
scroll to position [0, 0]
